Goal: Information Seeking & Learning: Learn about a topic

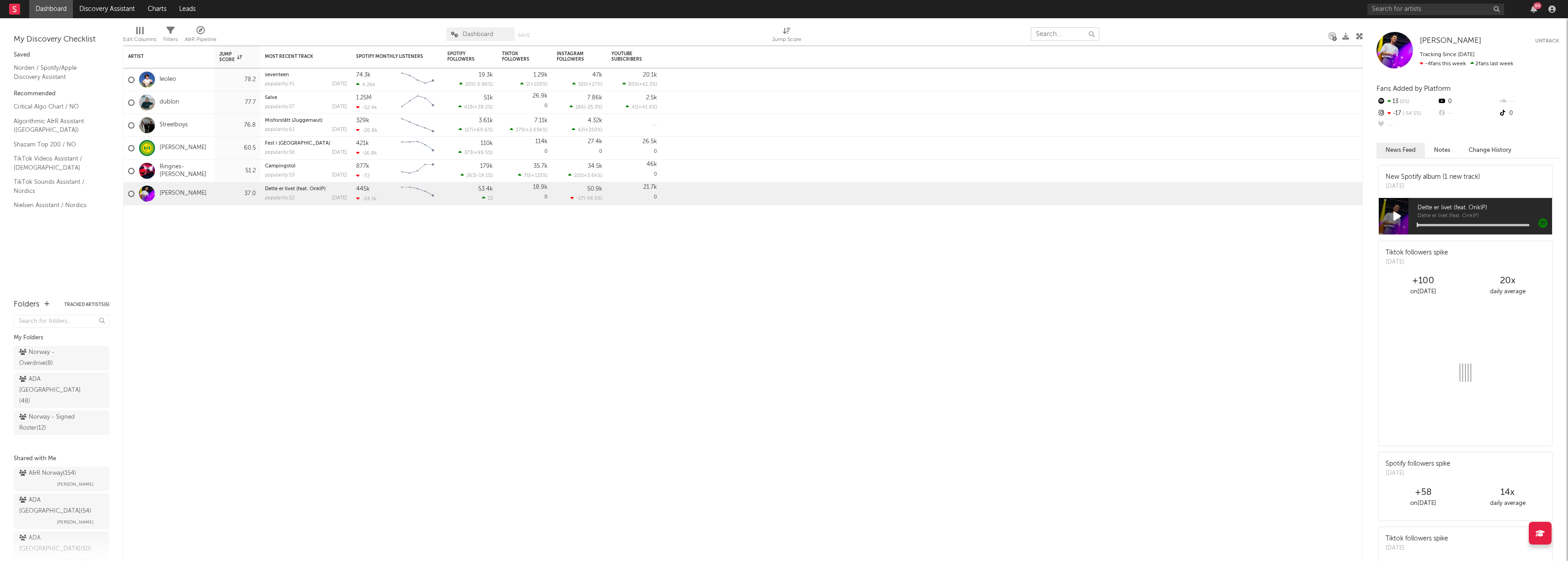
click at [1061, 35] on input "text" at bounding box center [1065, 34] width 68 height 13
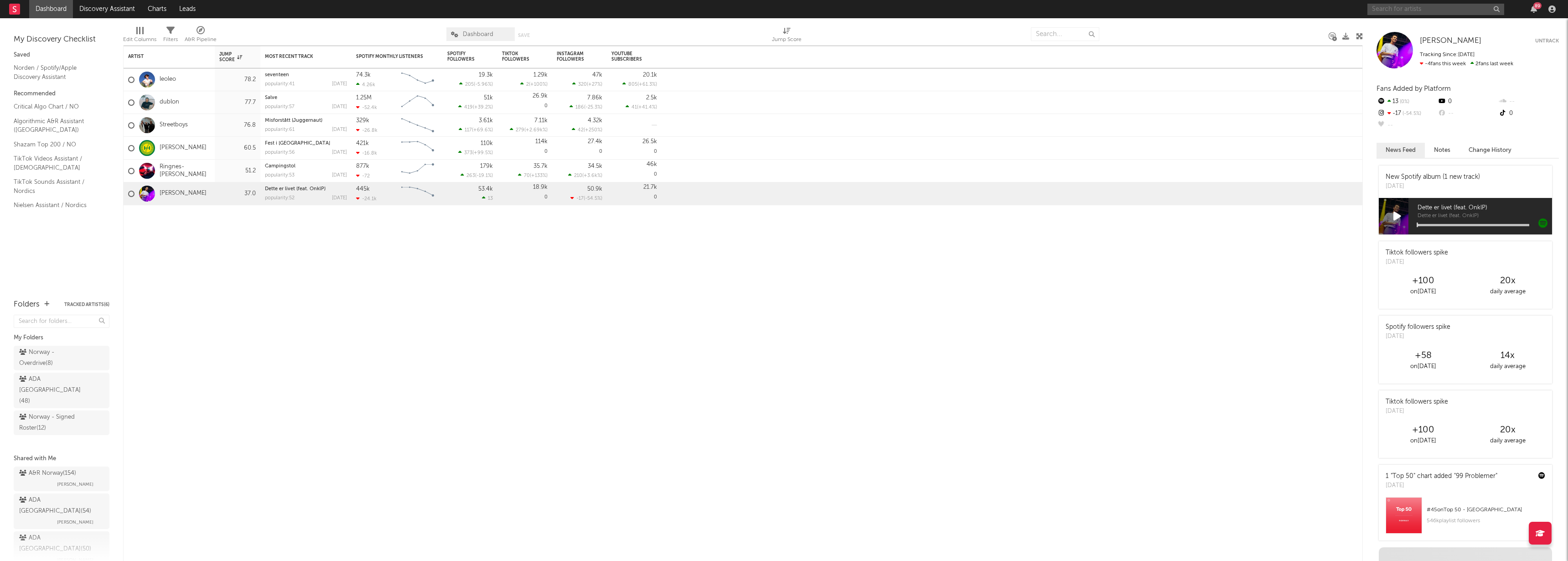
click at [1389, 13] on input "text" at bounding box center [1435, 9] width 137 height 12
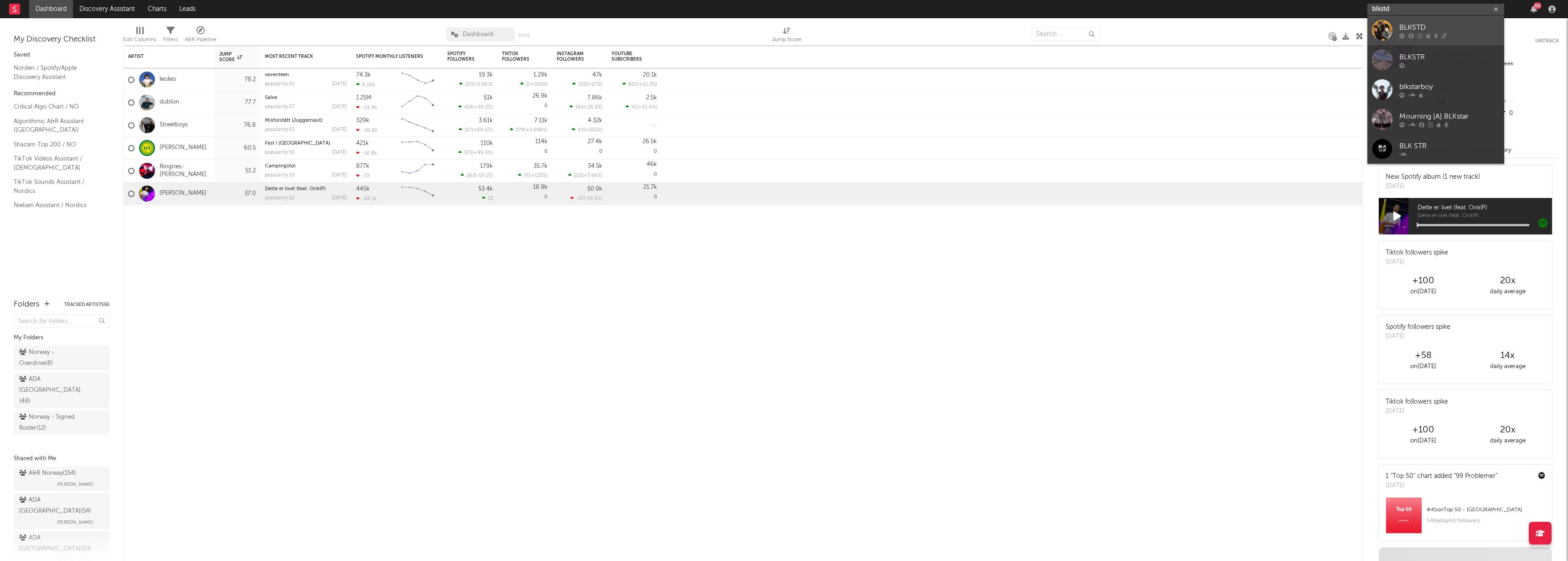
type input "blkstd"
click at [1409, 33] on icon at bounding box center [1411, 35] width 5 height 5
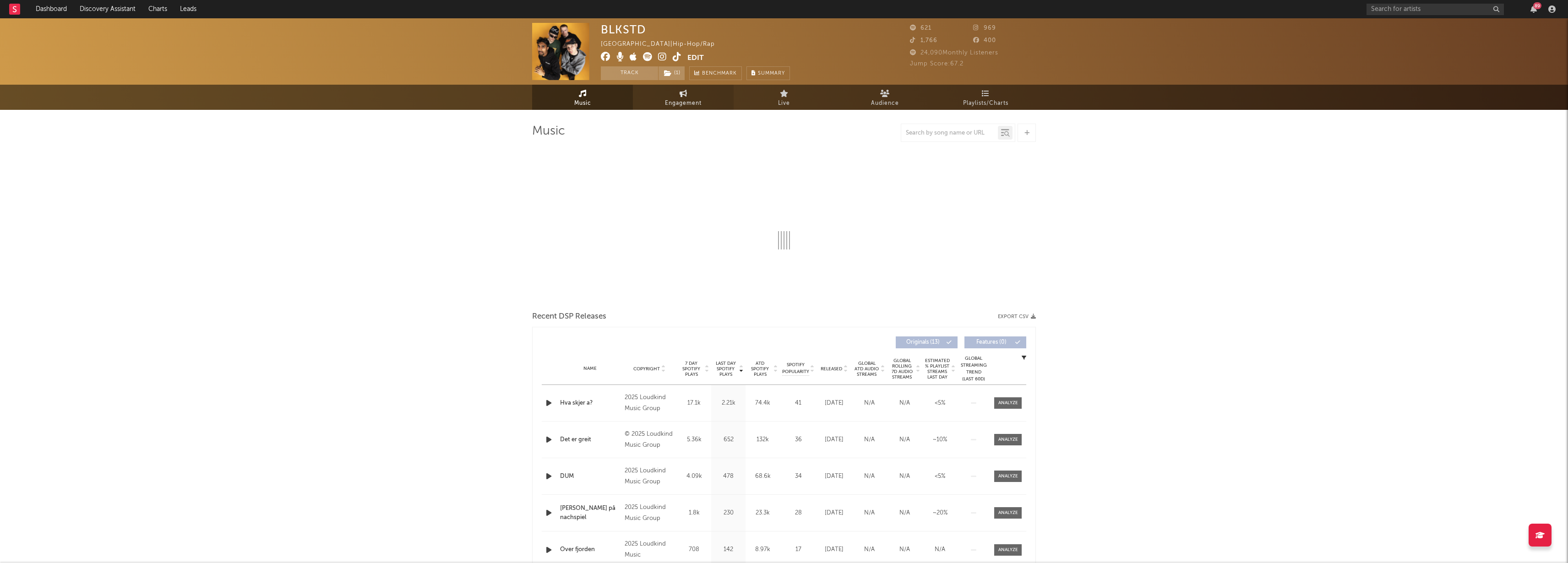
select select "6m"
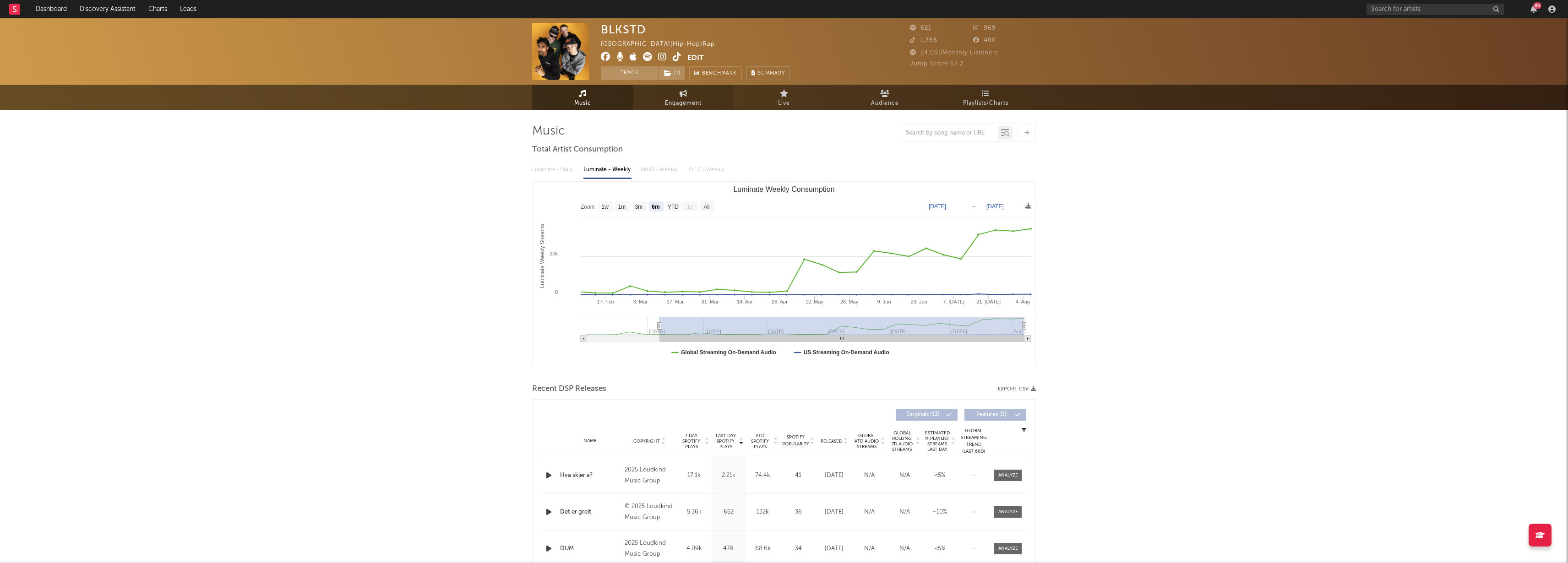
click at [700, 100] on span "Engagement" at bounding box center [683, 103] width 37 height 11
select select "1w"
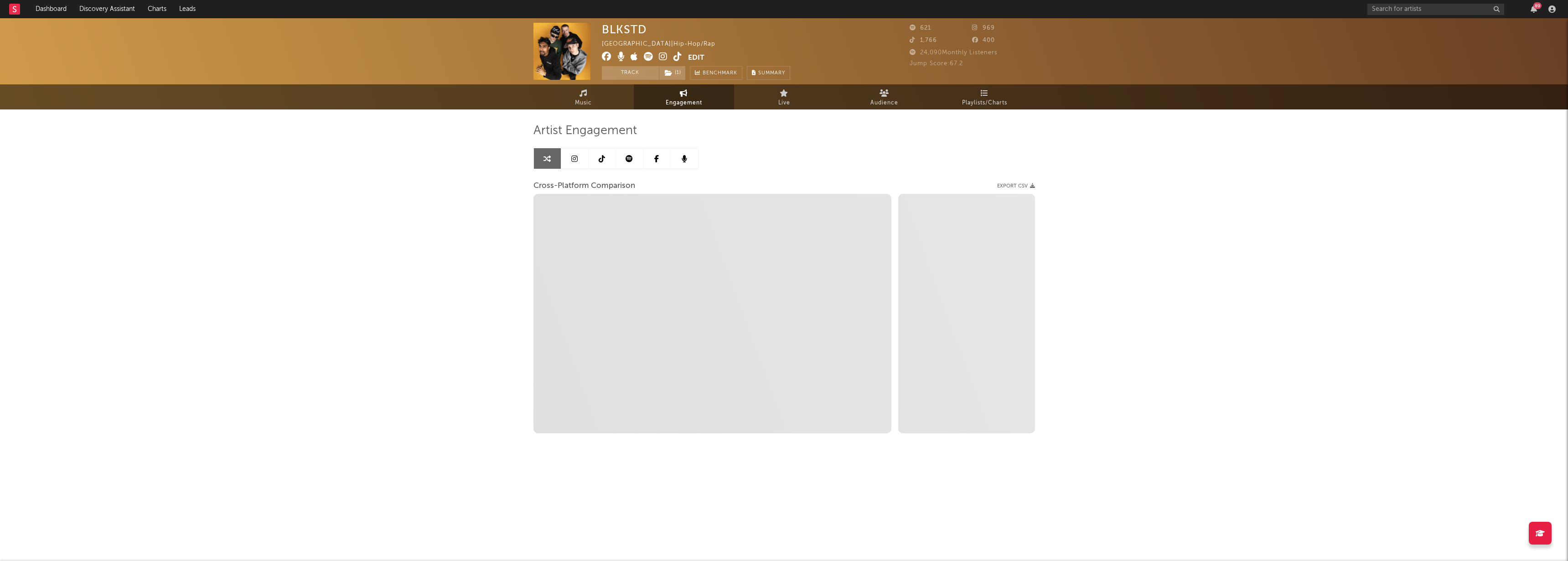
select select "1m"
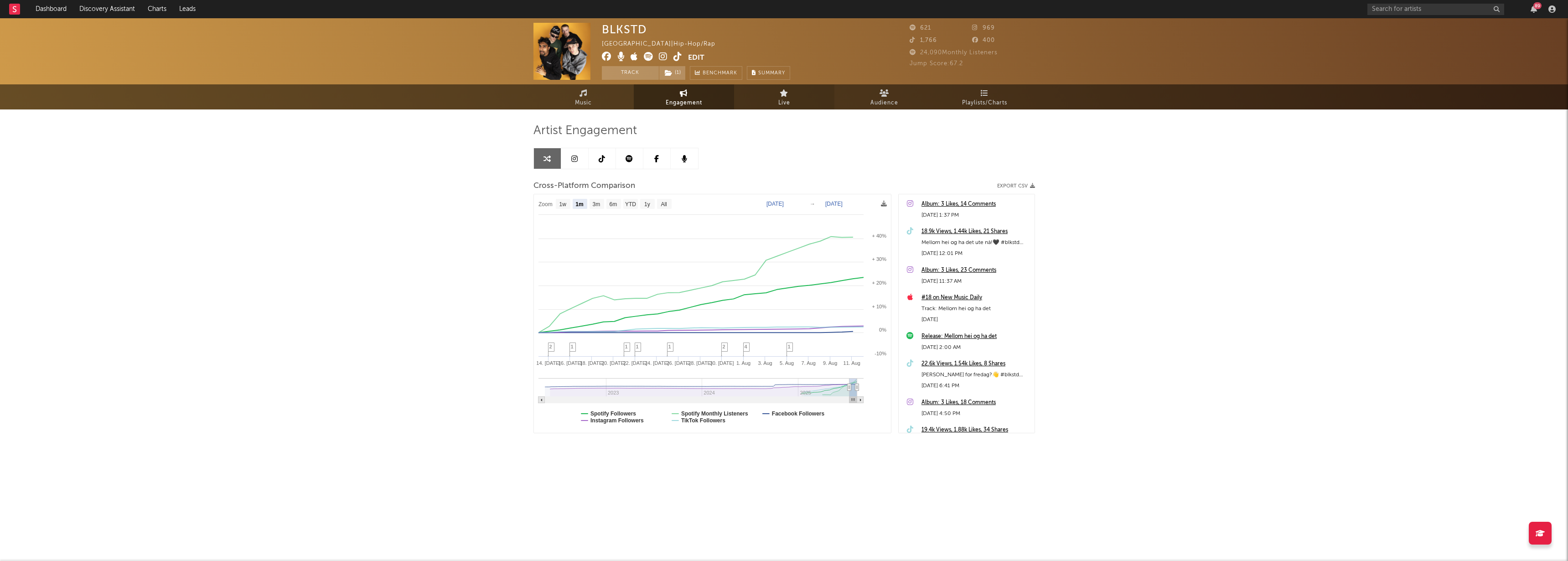
click at [783, 94] on icon at bounding box center [784, 93] width 9 height 7
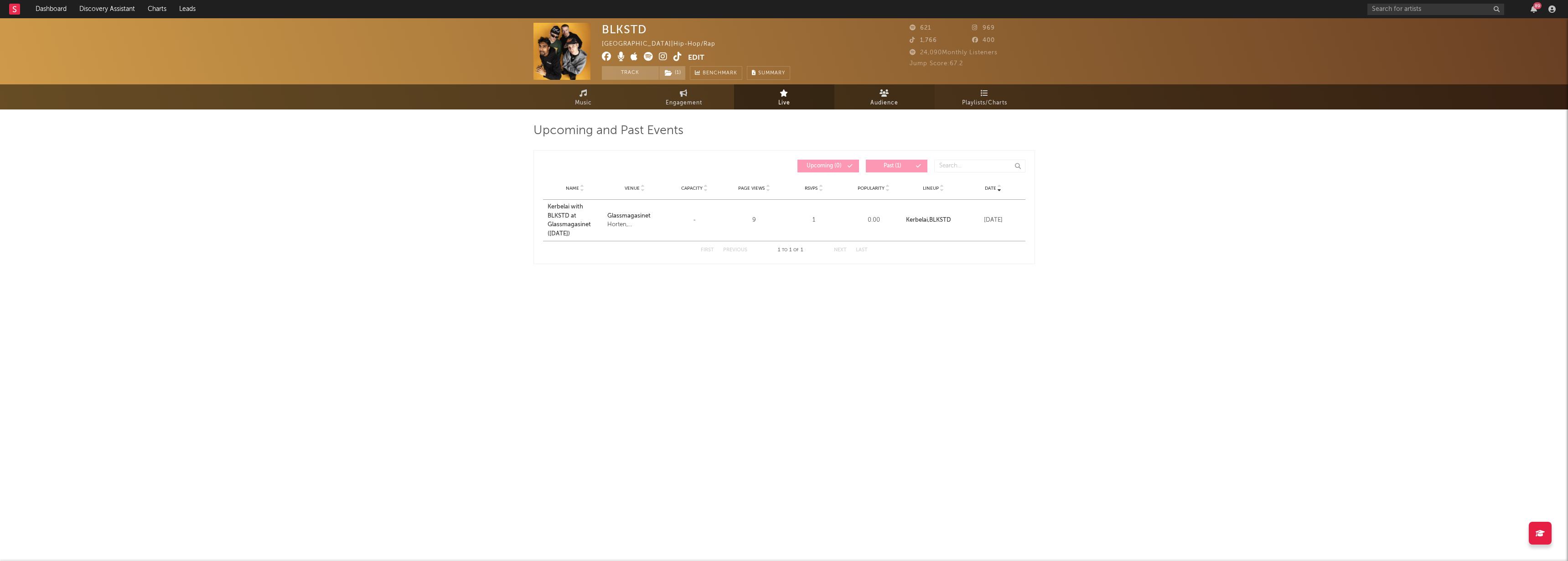
click at [862, 91] on link "Audience" at bounding box center [884, 97] width 100 height 25
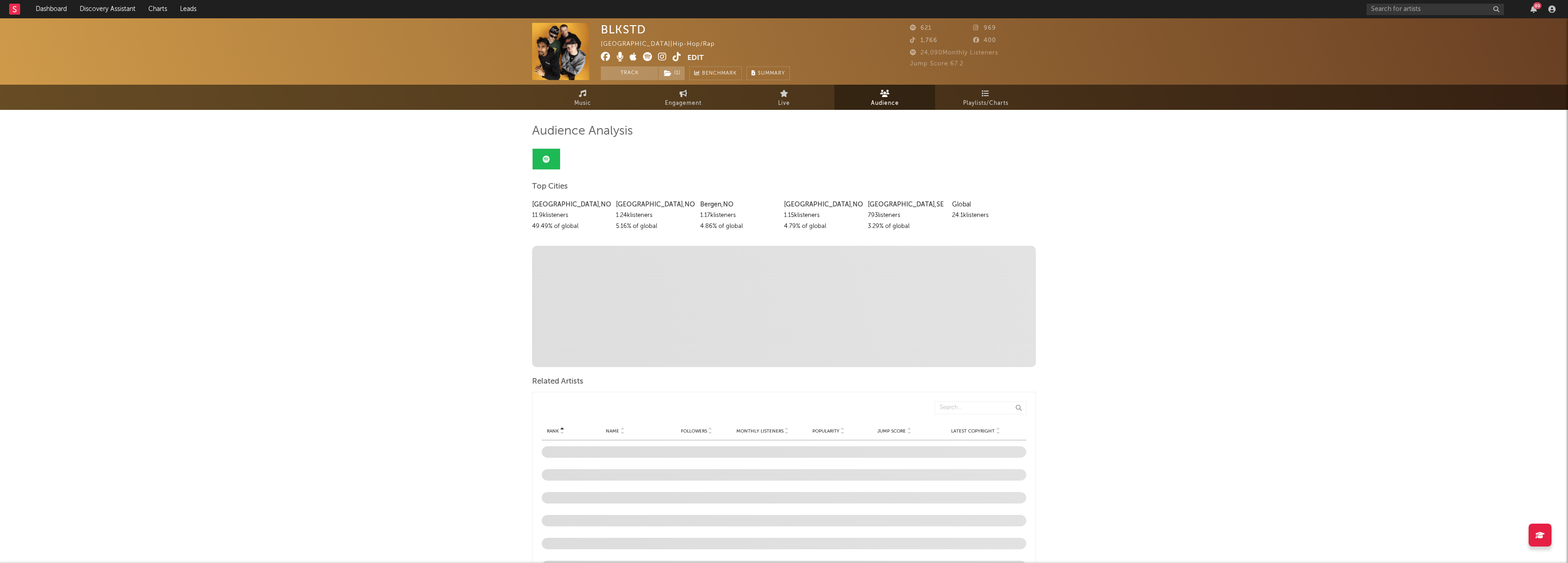
click at [697, 58] on button "Edit" at bounding box center [695, 57] width 17 height 12
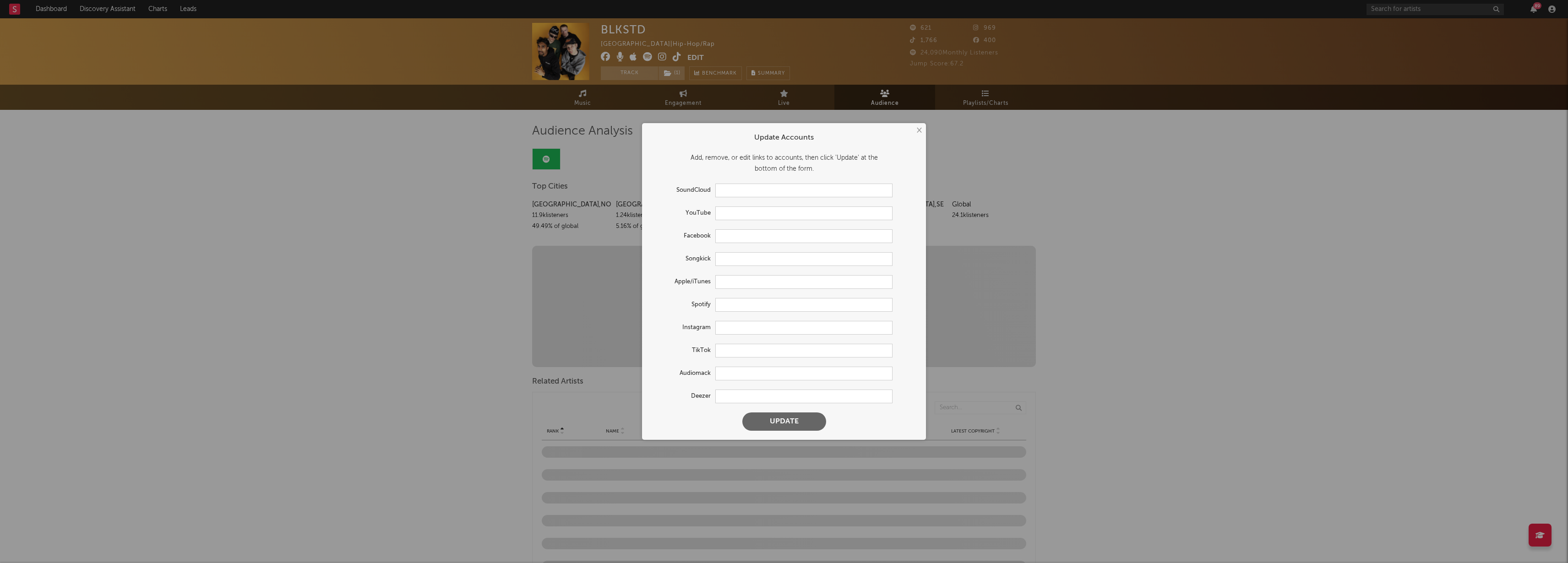
type input "[URL][DOMAIN_NAME]"
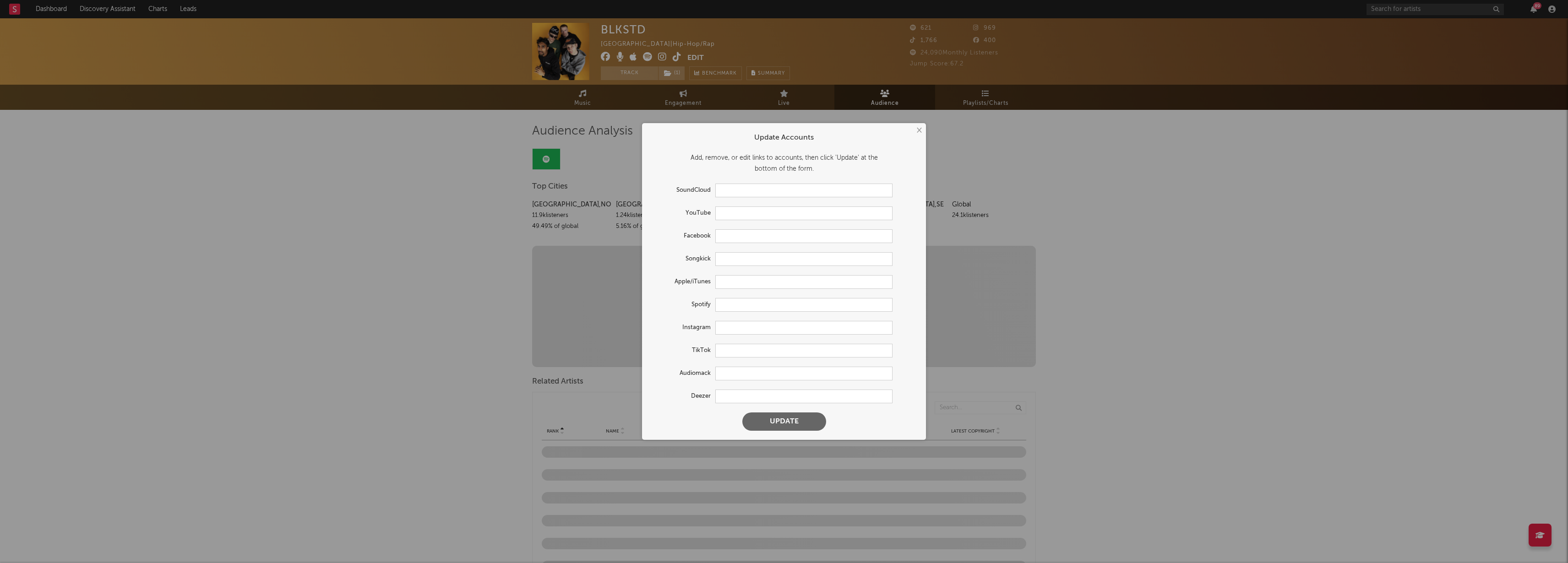
type input "[URL][DOMAIN_NAME]"
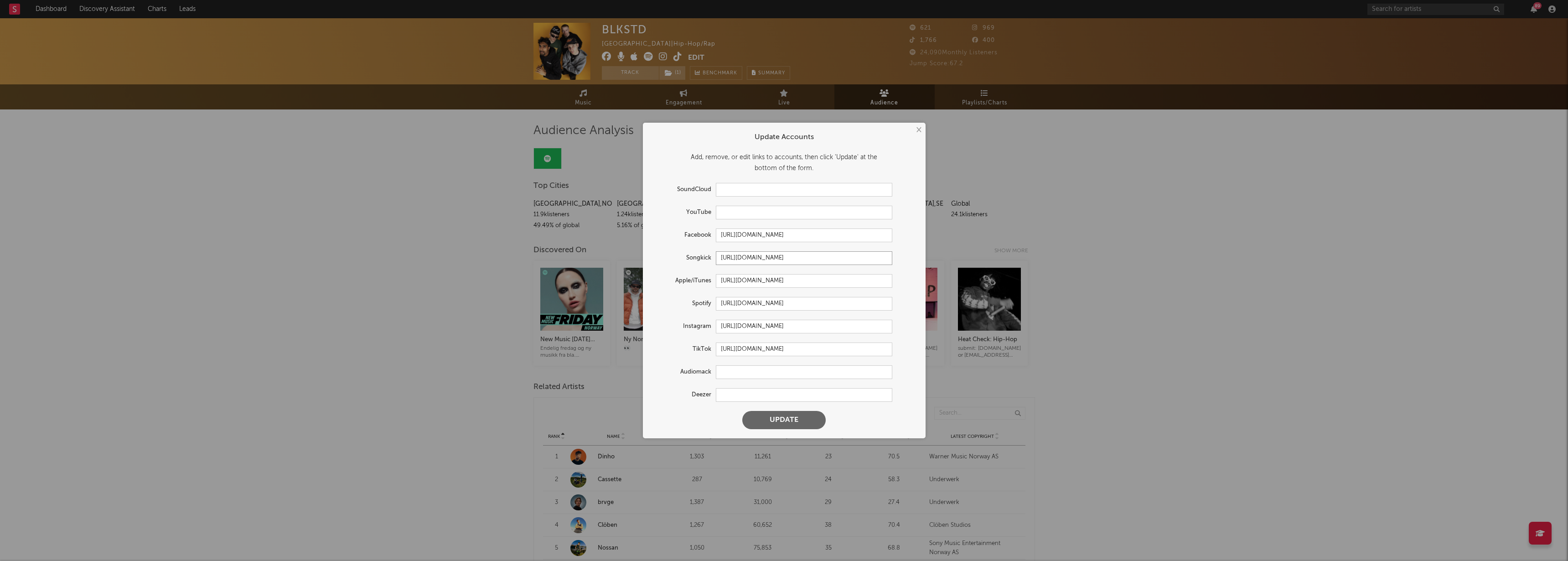
drag, startPoint x: 869, startPoint y: 257, endPoint x: 716, endPoint y: 261, distance: 153.1
click at [716, 261] on input "[URL][DOMAIN_NAME]" at bounding box center [804, 258] width 177 height 13
click at [917, 128] on button "×" at bounding box center [918, 130] width 10 height 10
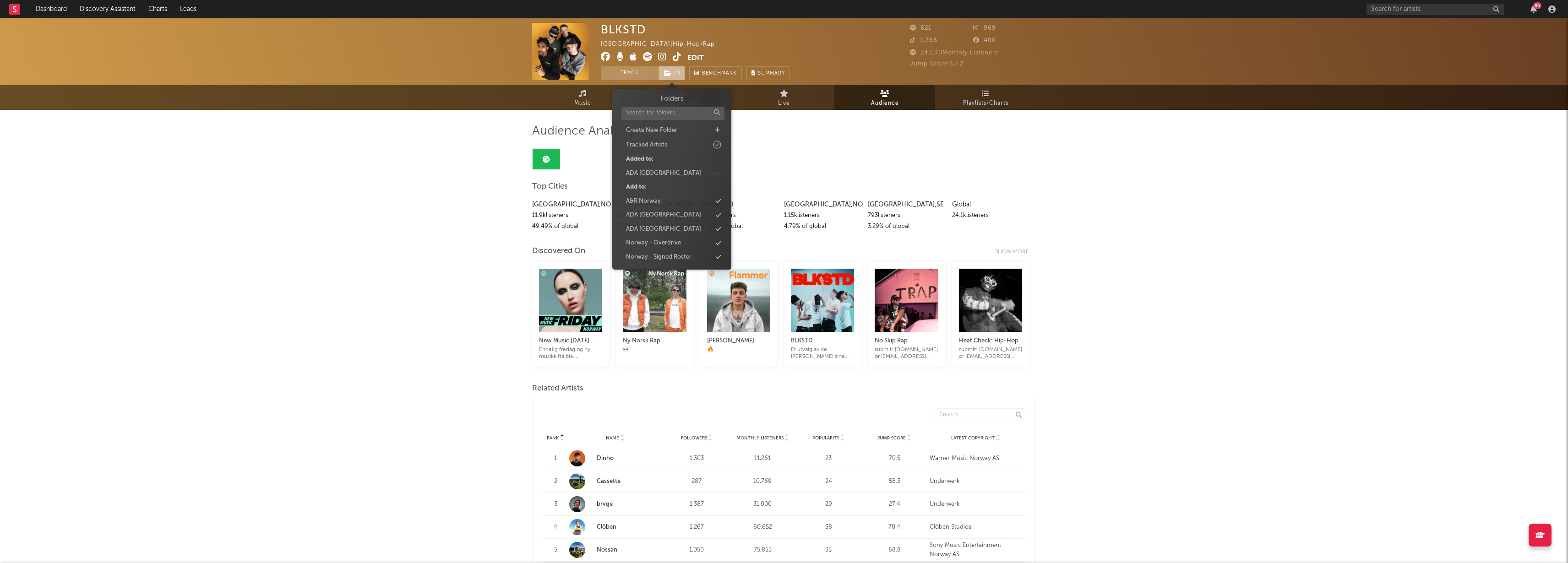
click at [664, 75] on icon at bounding box center [668, 73] width 8 height 6
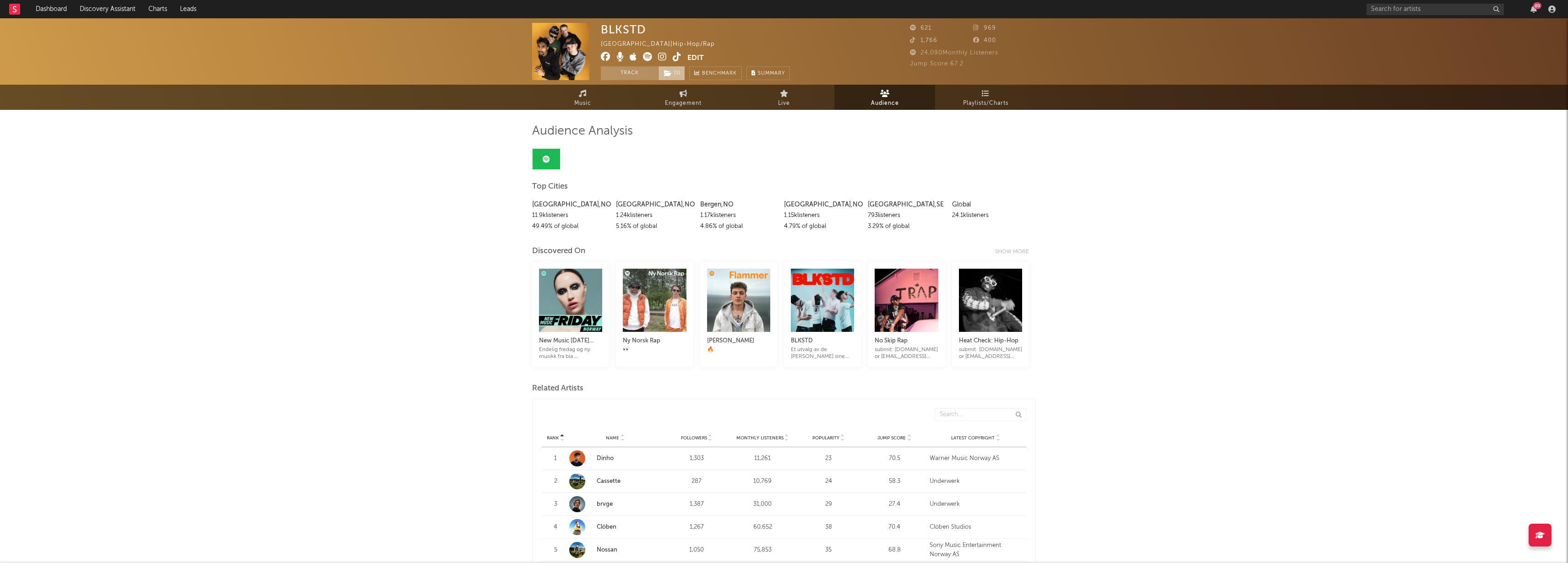
click at [669, 72] on icon at bounding box center [668, 73] width 8 height 6
click at [583, 95] on icon at bounding box center [583, 94] width 8 height 7
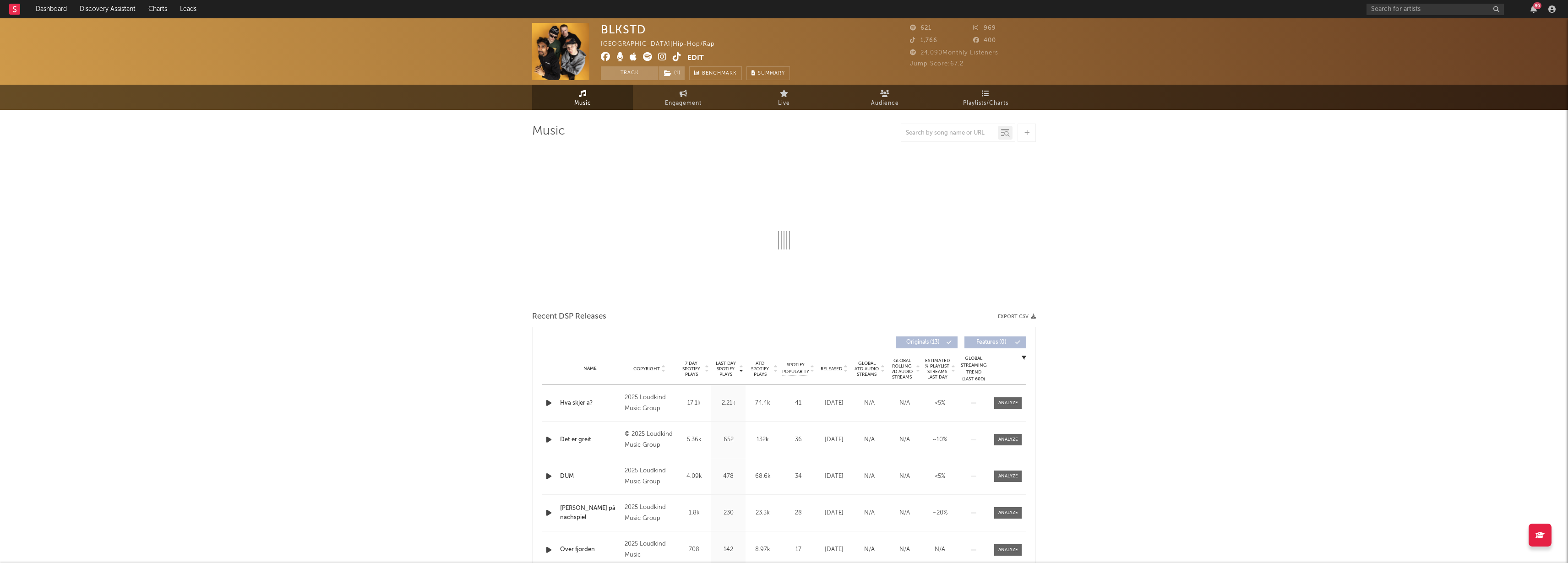
select select "6m"
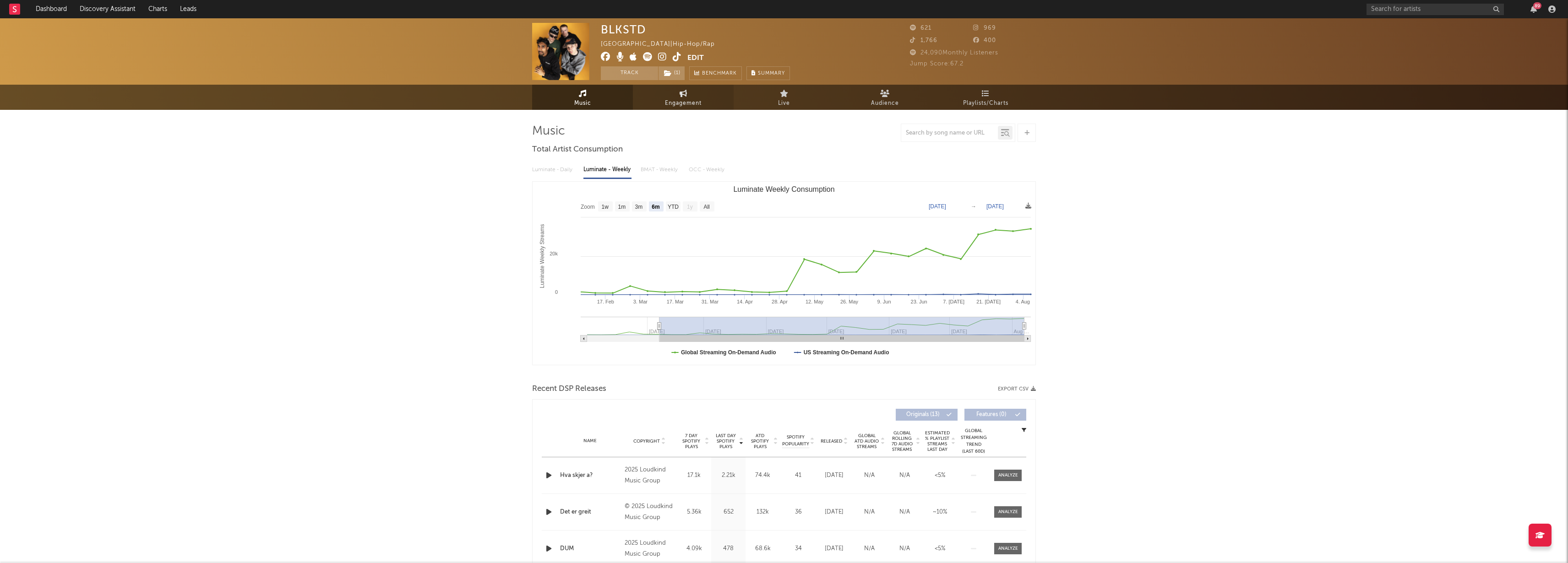
click at [663, 103] on link "Engagement" at bounding box center [683, 97] width 101 height 25
select select "1w"
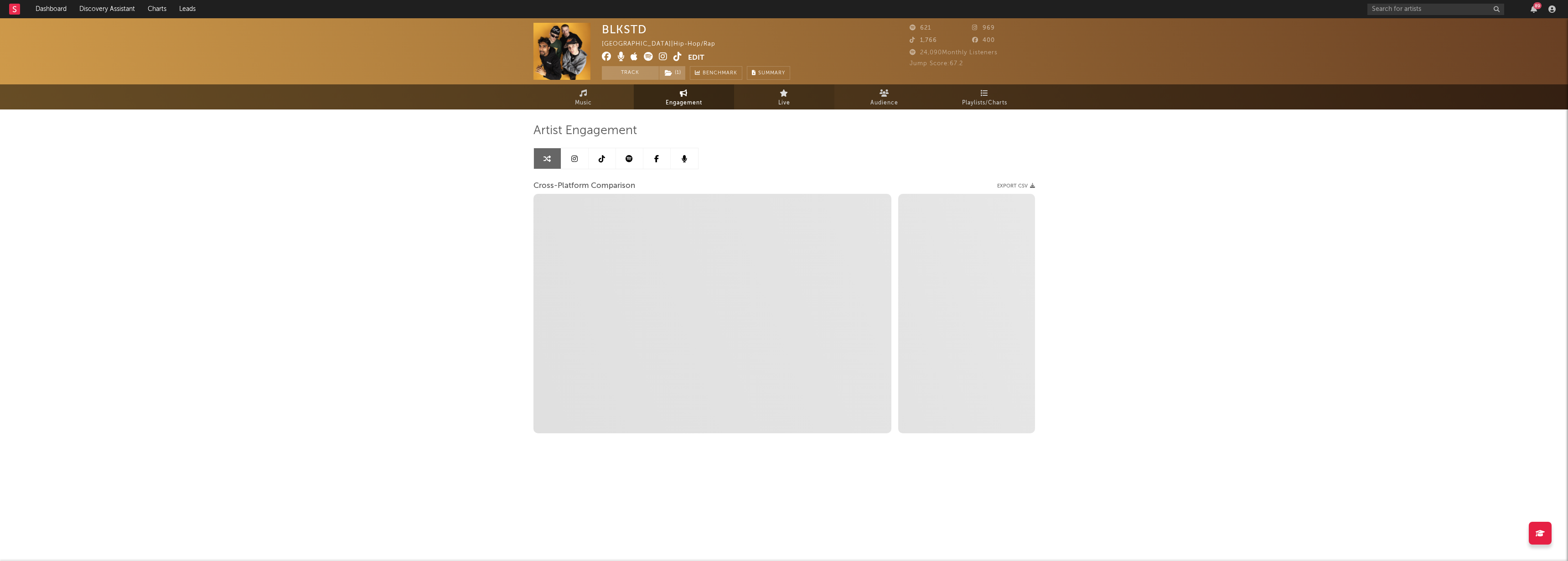
click at [808, 99] on link "Live" at bounding box center [784, 97] width 100 height 25
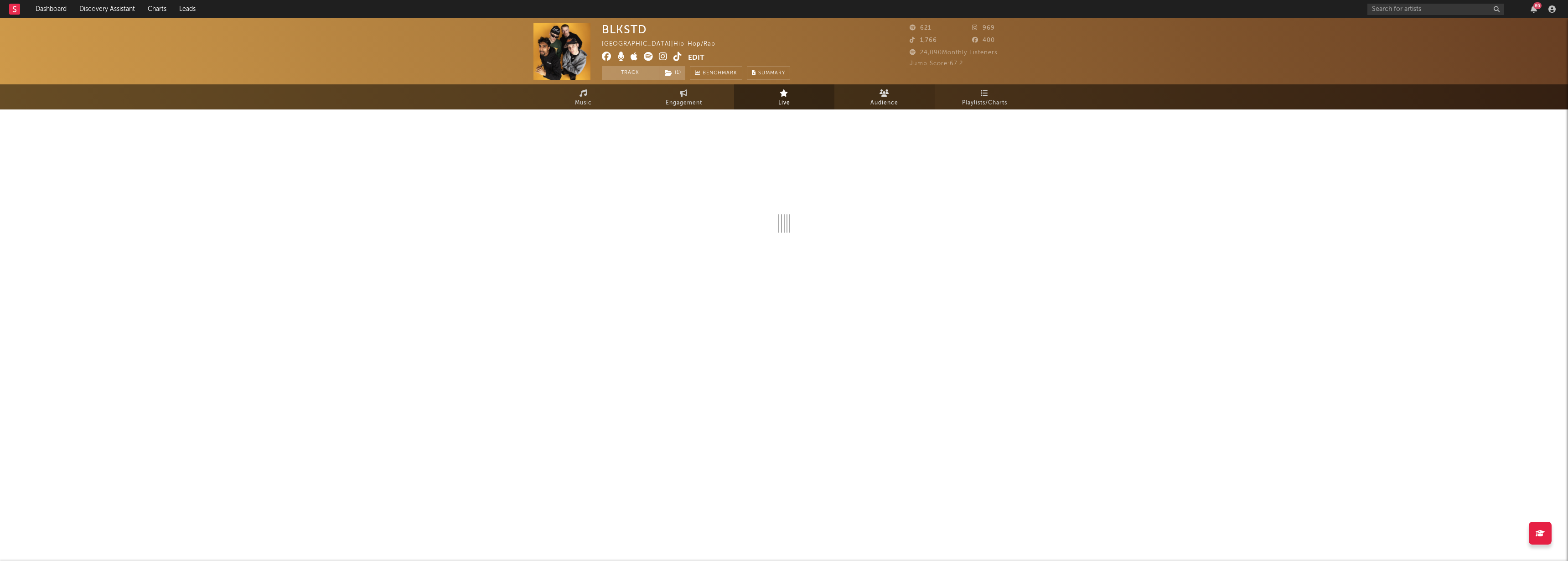
click at [858, 97] on link "Audience" at bounding box center [884, 97] width 100 height 25
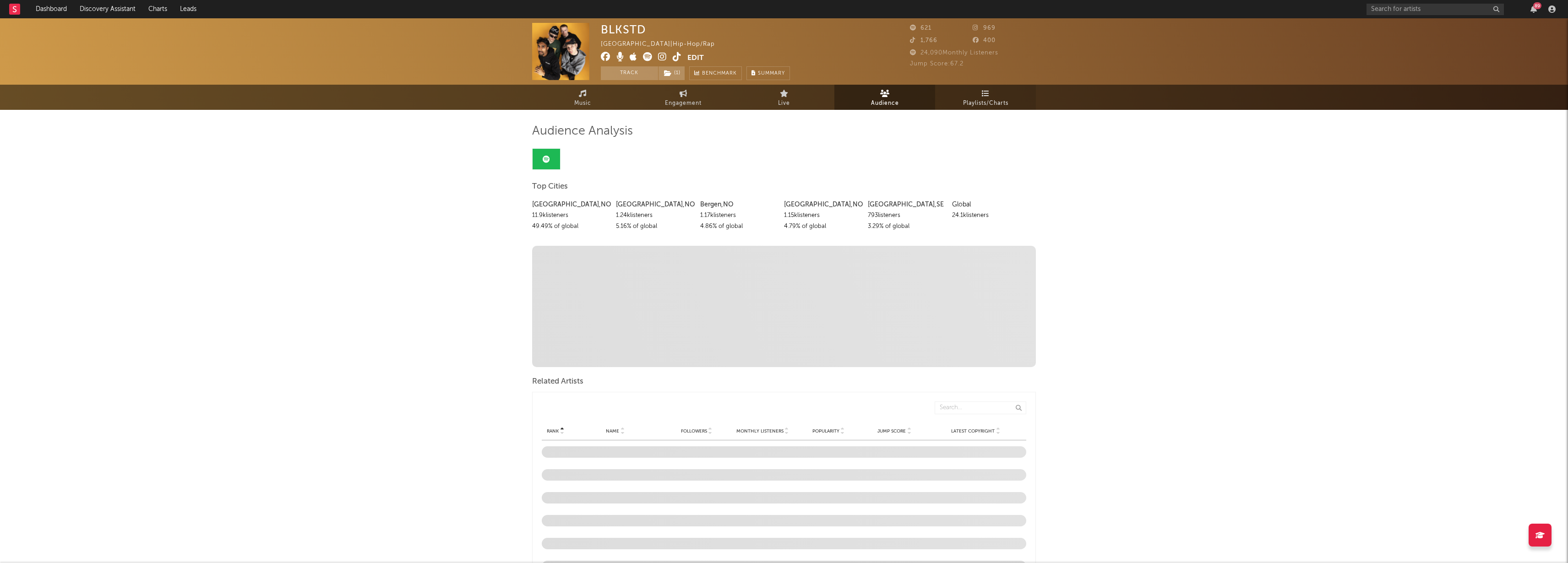
click at [952, 100] on link "Playlists/Charts" at bounding box center [985, 97] width 101 height 25
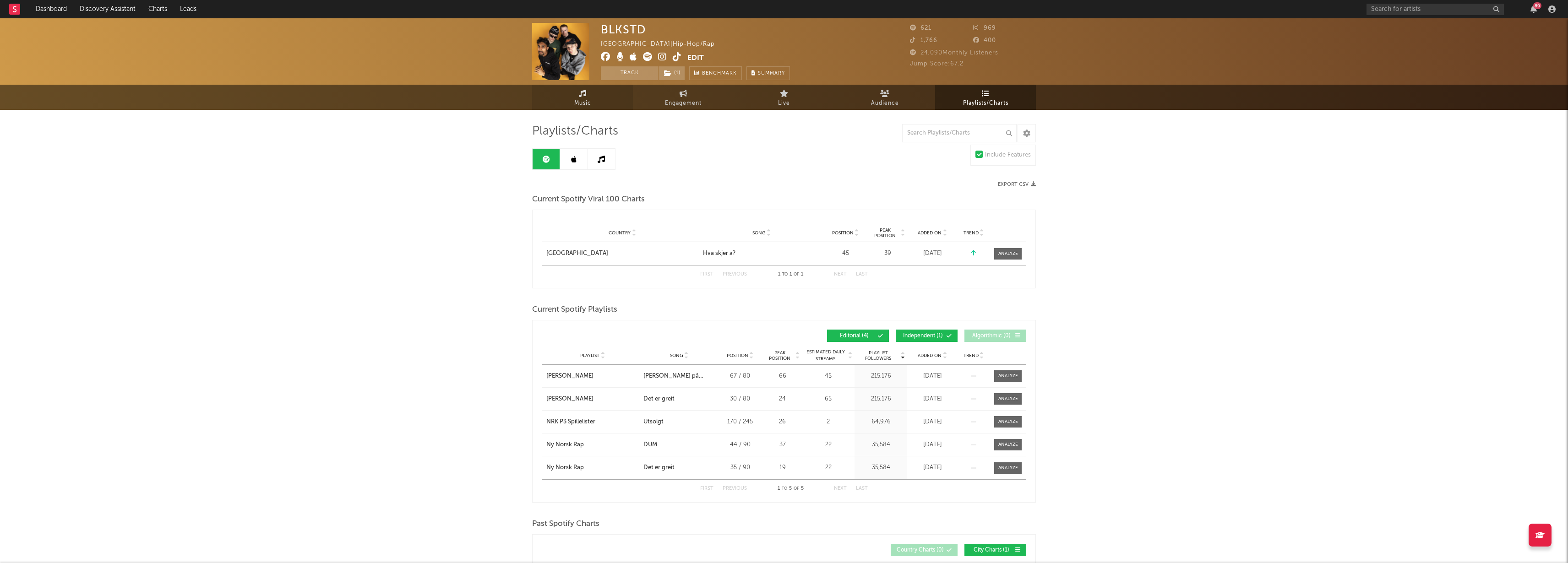
click at [601, 94] on link "Music" at bounding box center [582, 97] width 101 height 25
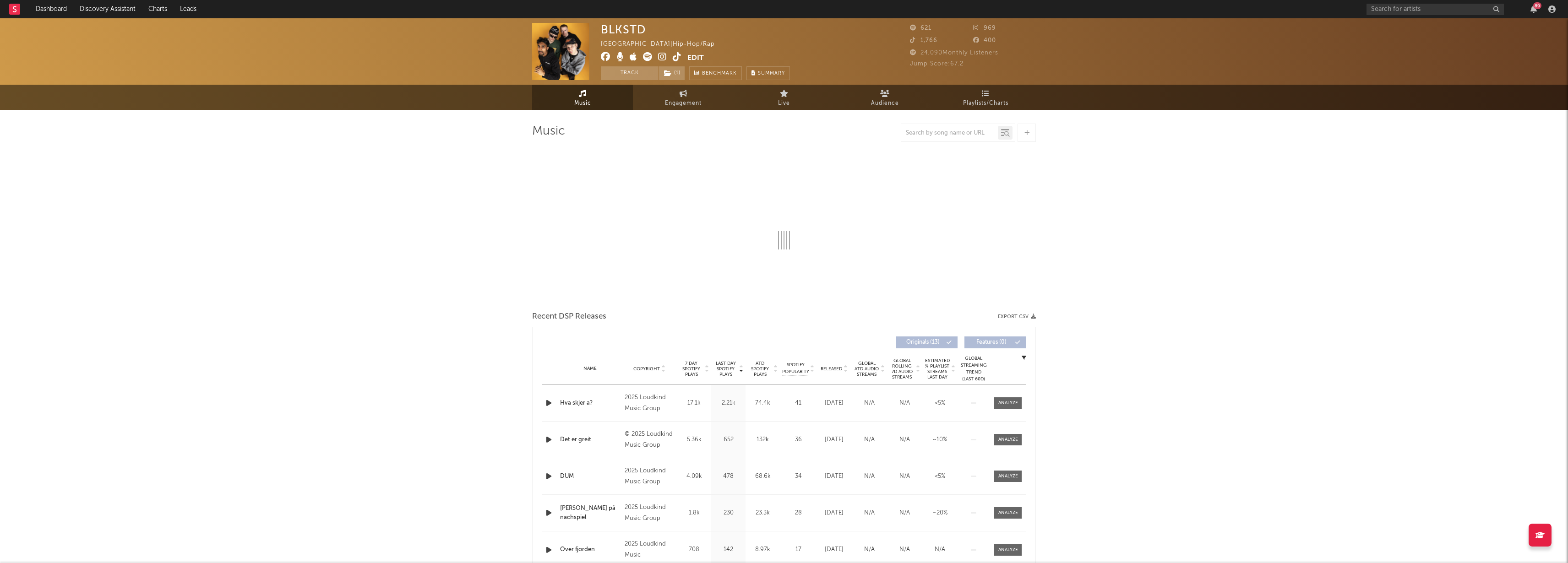
select select "6m"
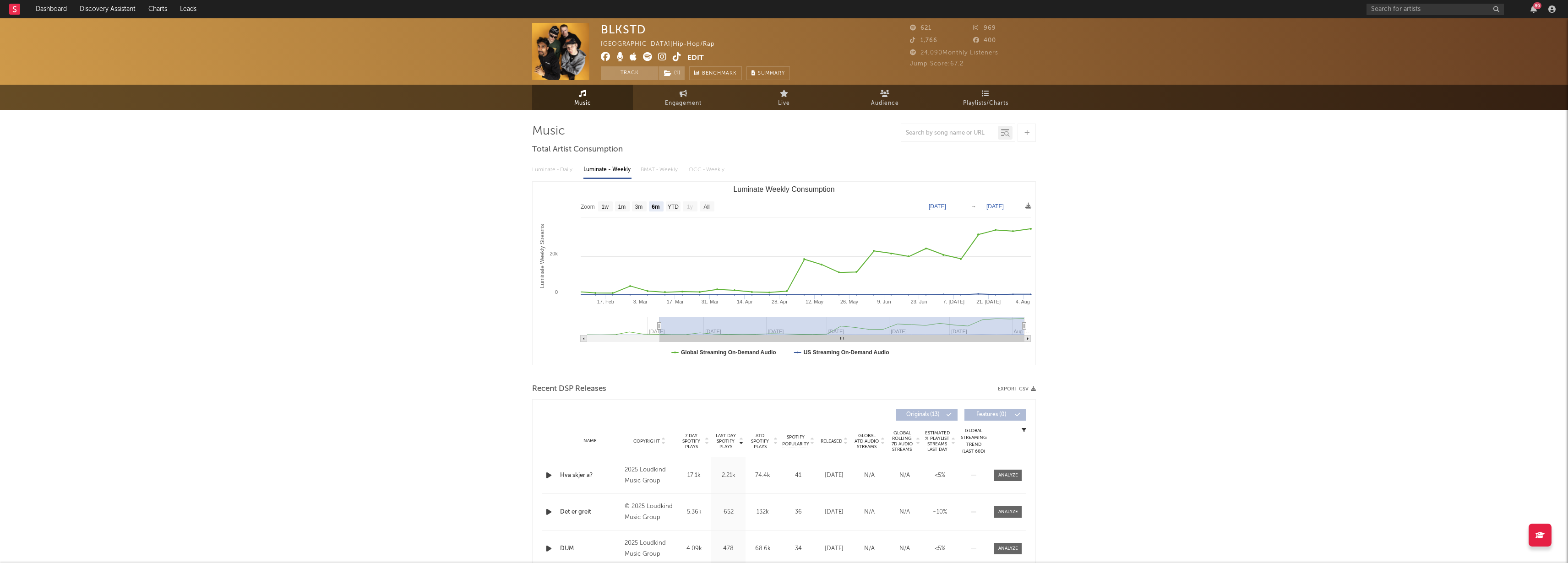
click at [911, 41] on icon at bounding box center [914, 40] width 9 height 6
click at [676, 54] on icon at bounding box center [677, 56] width 9 height 9
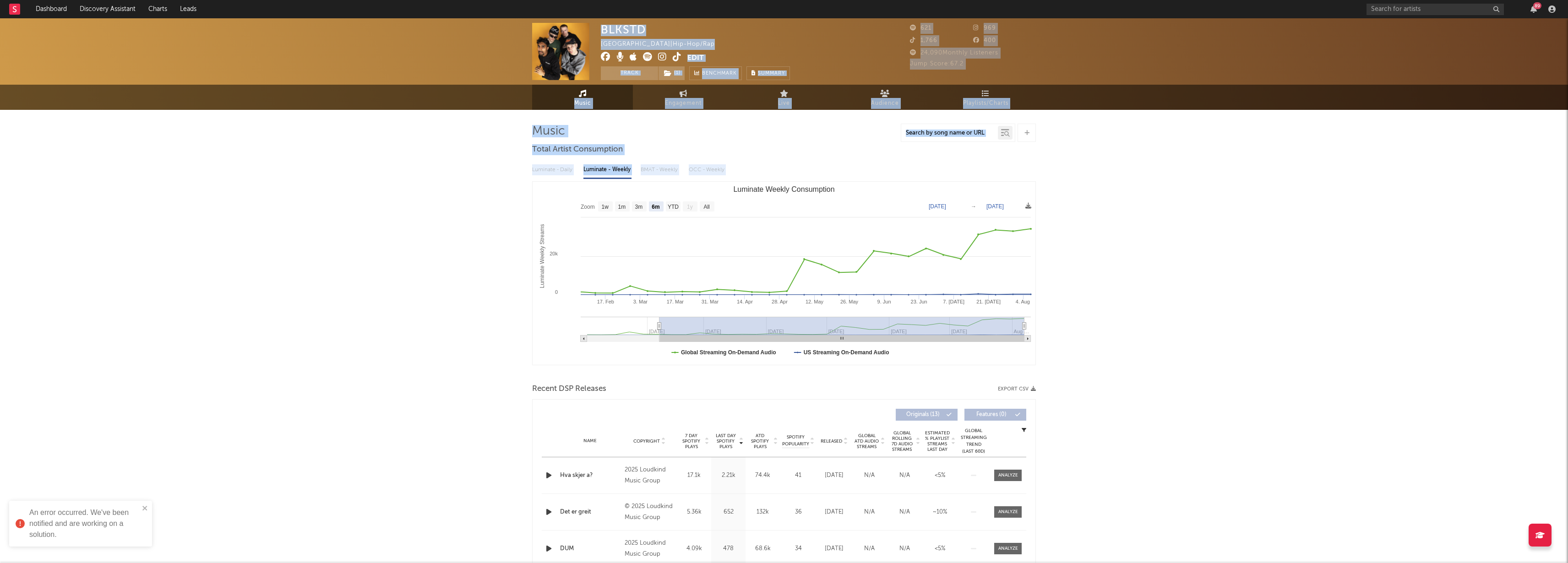
click at [676, 389] on div "BLKSTD Norway | Hip-Hop/Rap Edit Track ( 1 ) Benchmark Summary 621 969 1,766 40…" at bounding box center [784, 520] width 1568 height 1004
drag, startPoint x: 939, startPoint y: 131, endPoint x: 963, endPoint y: 120, distance: 26.4
click at [939, 131] on input "text" at bounding box center [949, 133] width 97 height 7
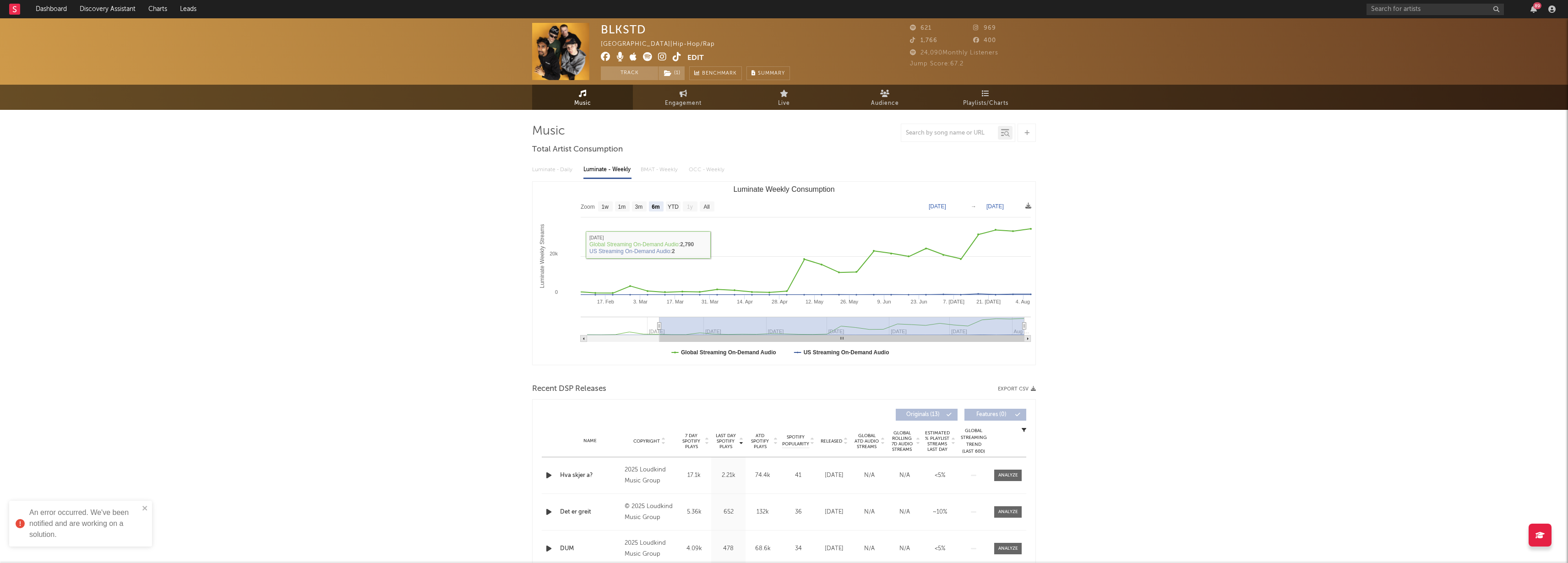
click at [988, 111] on div "Music Total Artist Consumption Luminate - Daily Luminate - Weekly BMAT - Weekly…" at bounding box center [784, 553] width 504 height 885
click at [986, 104] on span "Playlists/Charts" at bounding box center [985, 103] width 45 height 11
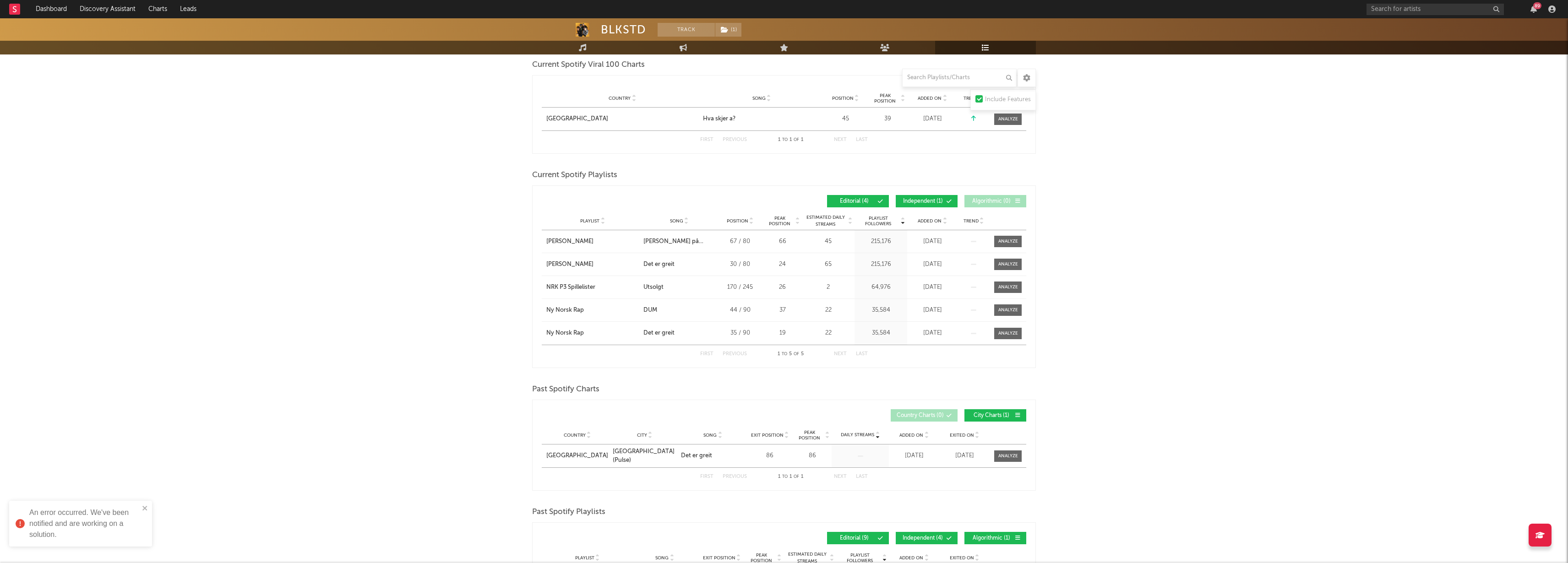
scroll to position [143, 0]
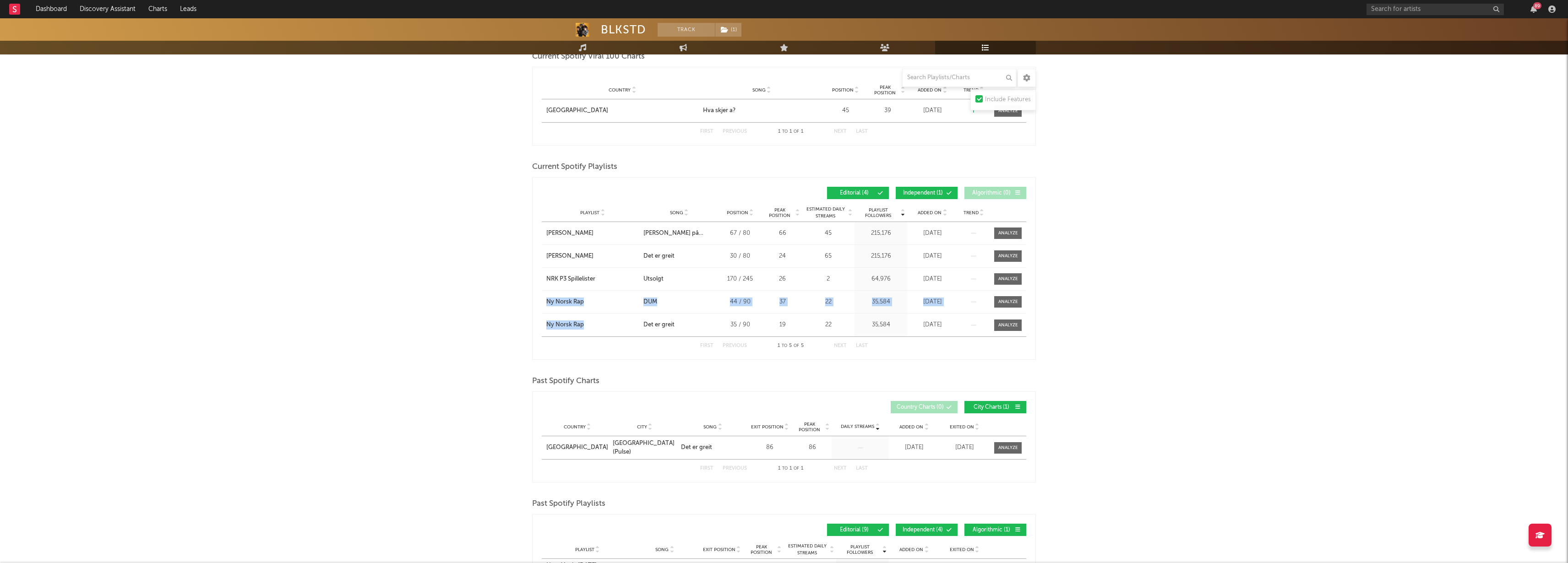
drag, startPoint x: 526, startPoint y: 296, endPoint x: 605, endPoint y: 334, distance: 87.7
click at [605, 334] on div "BLKSTD Track ( 1 ) [GEOGRAPHIC_DATA] | Hip-Hop/Rap Edit Track ( 1 ) Benchmark S…" at bounding box center [784, 416] width 1568 height 1083
drag, startPoint x: 515, startPoint y: 229, endPoint x: 601, endPoint y: 262, distance: 92.1
click at [601, 262] on div "BLKSTD Track ( 1 ) [GEOGRAPHIC_DATA] | Hip-Hop/Rap Edit Track ( 1 ) Benchmark S…" at bounding box center [784, 416] width 1568 height 1083
drag, startPoint x: 479, startPoint y: 284, endPoint x: 499, endPoint y: 298, distance: 24.4
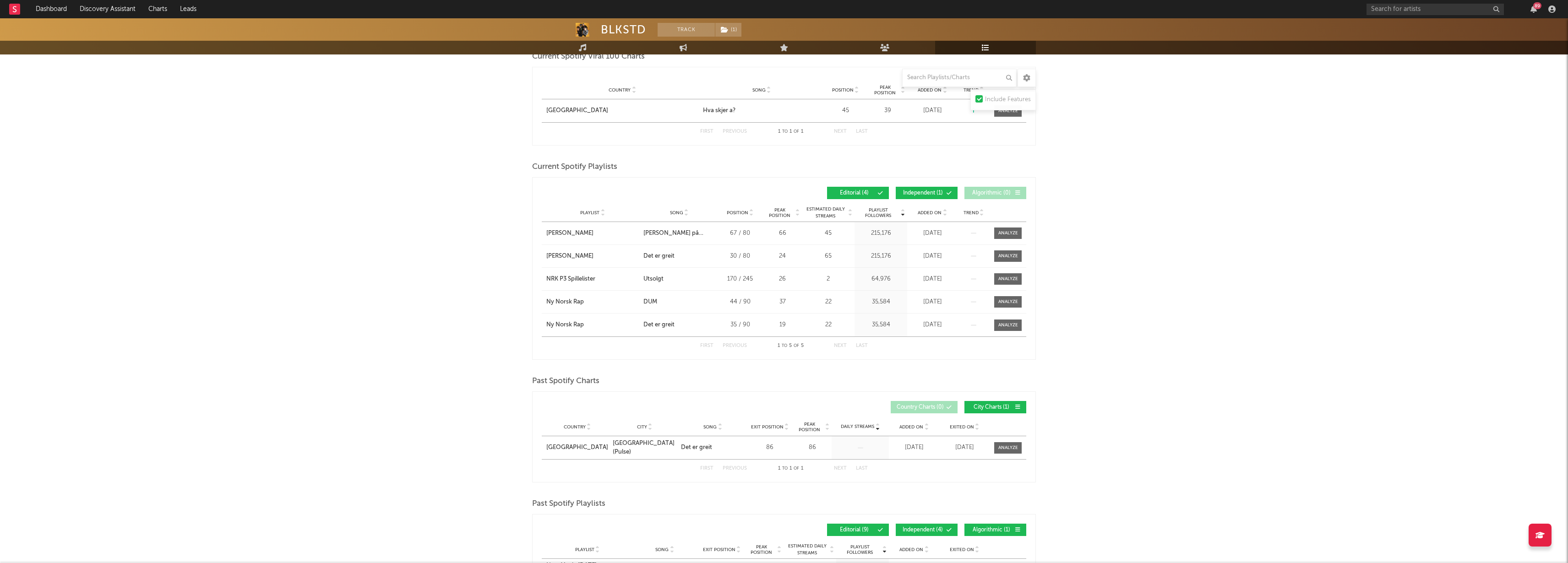
click at [480, 285] on div "BLKSTD Track ( 1 ) [GEOGRAPHIC_DATA] | Hip-Hop/Rap Edit Track ( 1 ) Benchmark S…" at bounding box center [784, 416] width 1568 height 1083
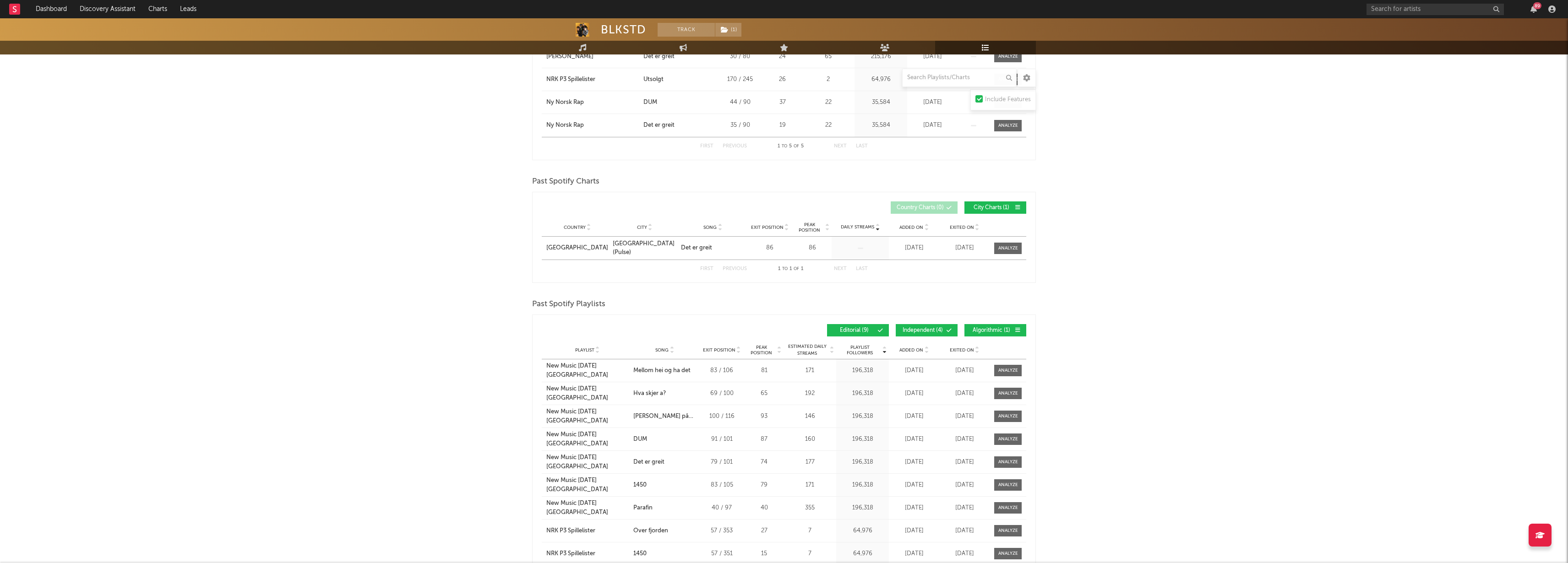
scroll to position [537, 0]
